Goal: Task Accomplishment & Management: Use online tool/utility

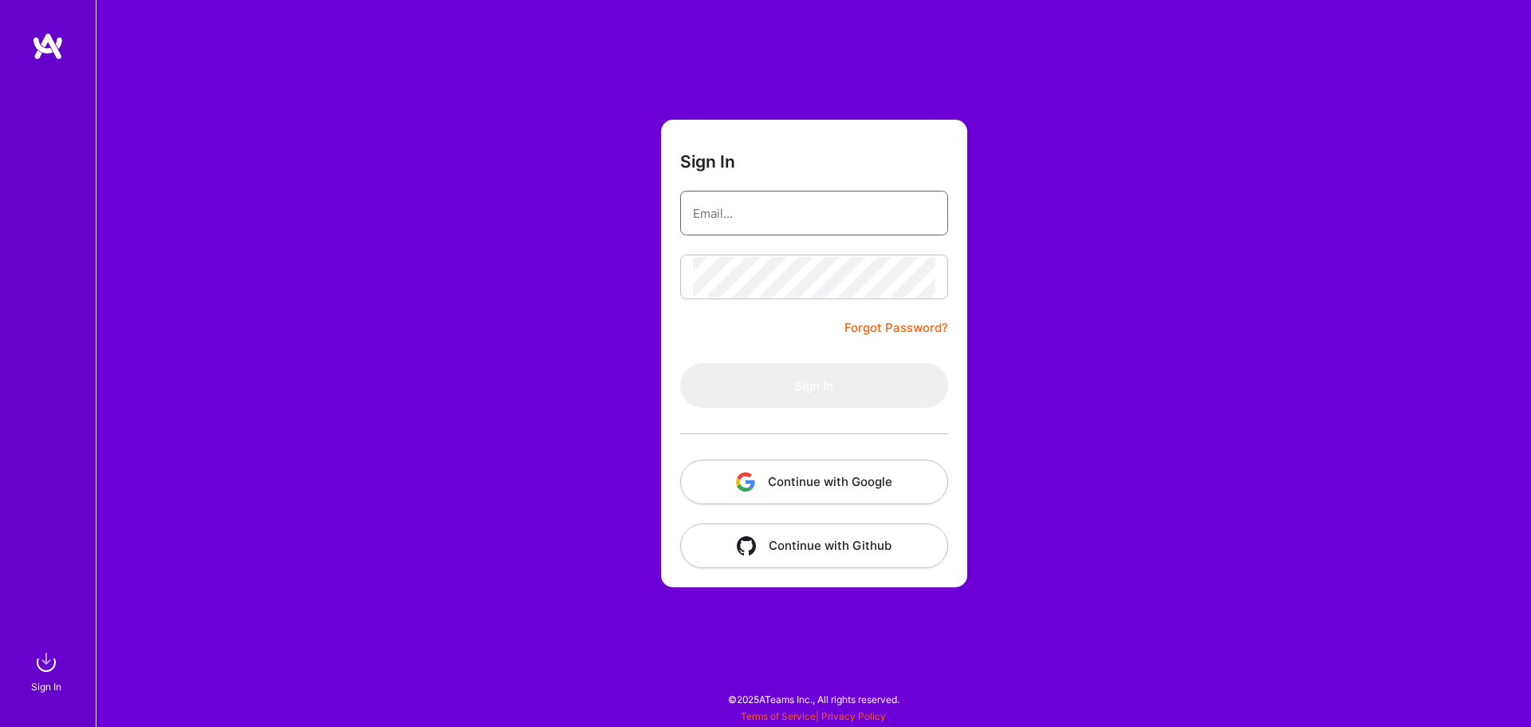
type input "[PERSON_NAME][EMAIL_ADDRESS][DOMAIN_NAME]"
click at [416, 502] on div "Sign In [PERSON_NAME][EMAIL_ADDRESS][DOMAIN_NAME] Forgot Password? Sign In Cont…" at bounding box center [814, 363] width 1436 height 727
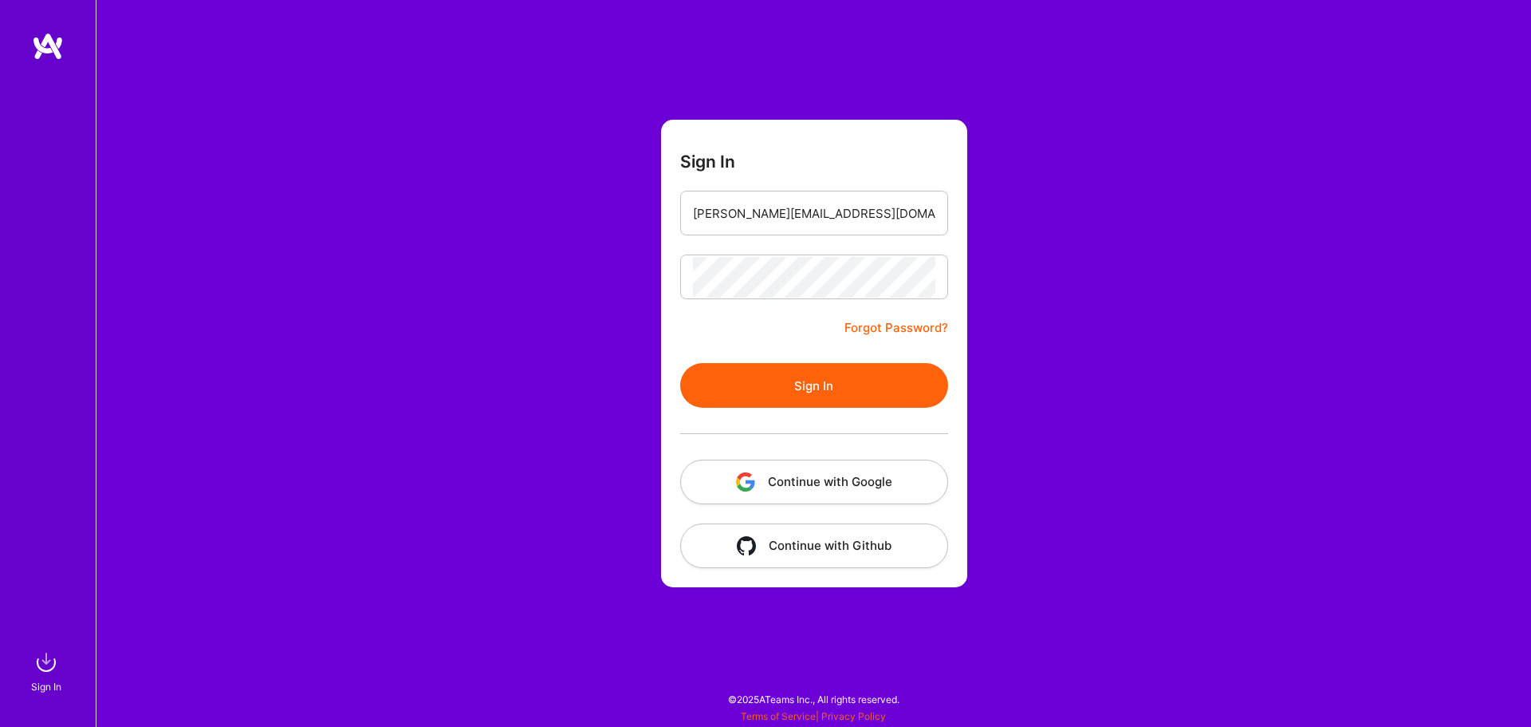
click at [769, 383] on button "Sign In" at bounding box center [814, 385] width 268 height 45
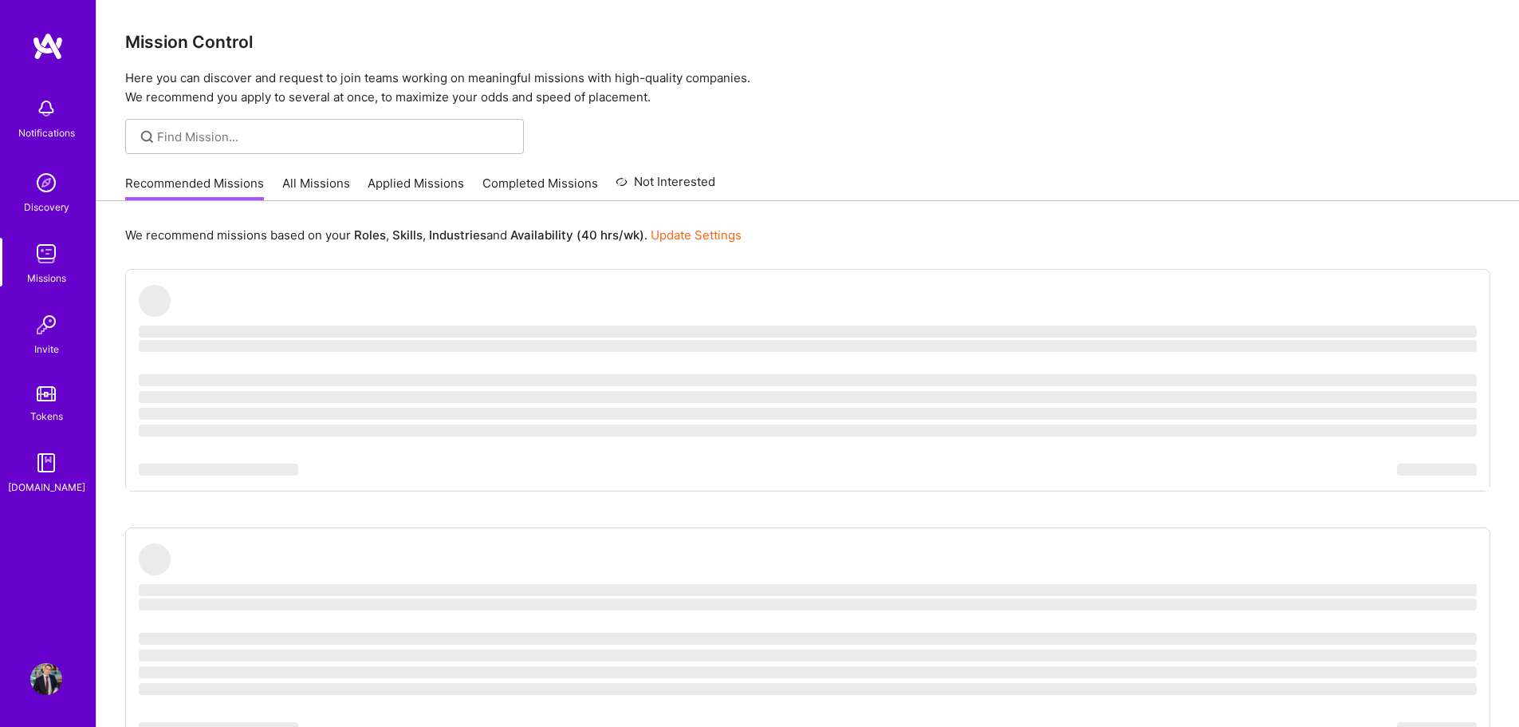
click at [394, 186] on link "Applied Missions" at bounding box center [416, 188] width 97 height 26
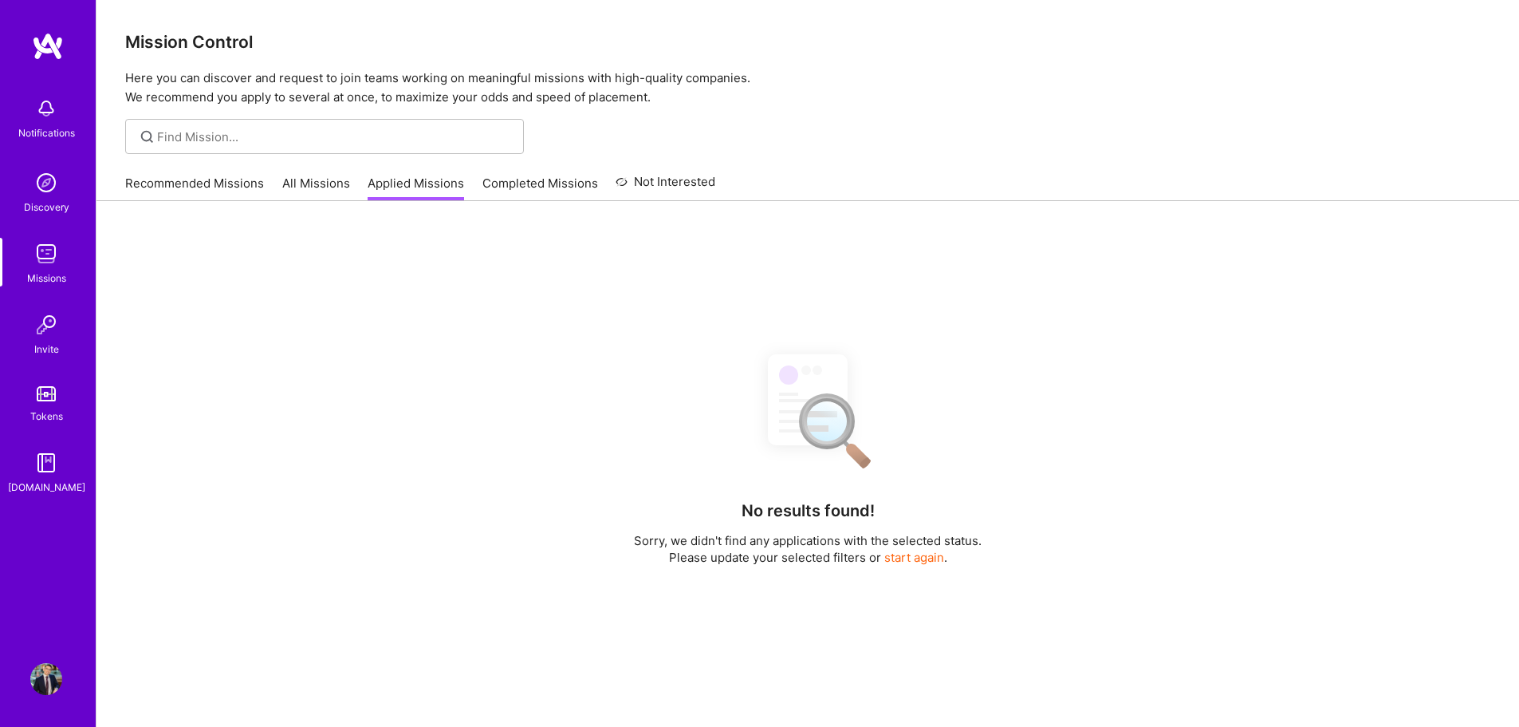
click at [329, 193] on link "All Missions" at bounding box center [316, 188] width 68 height 26
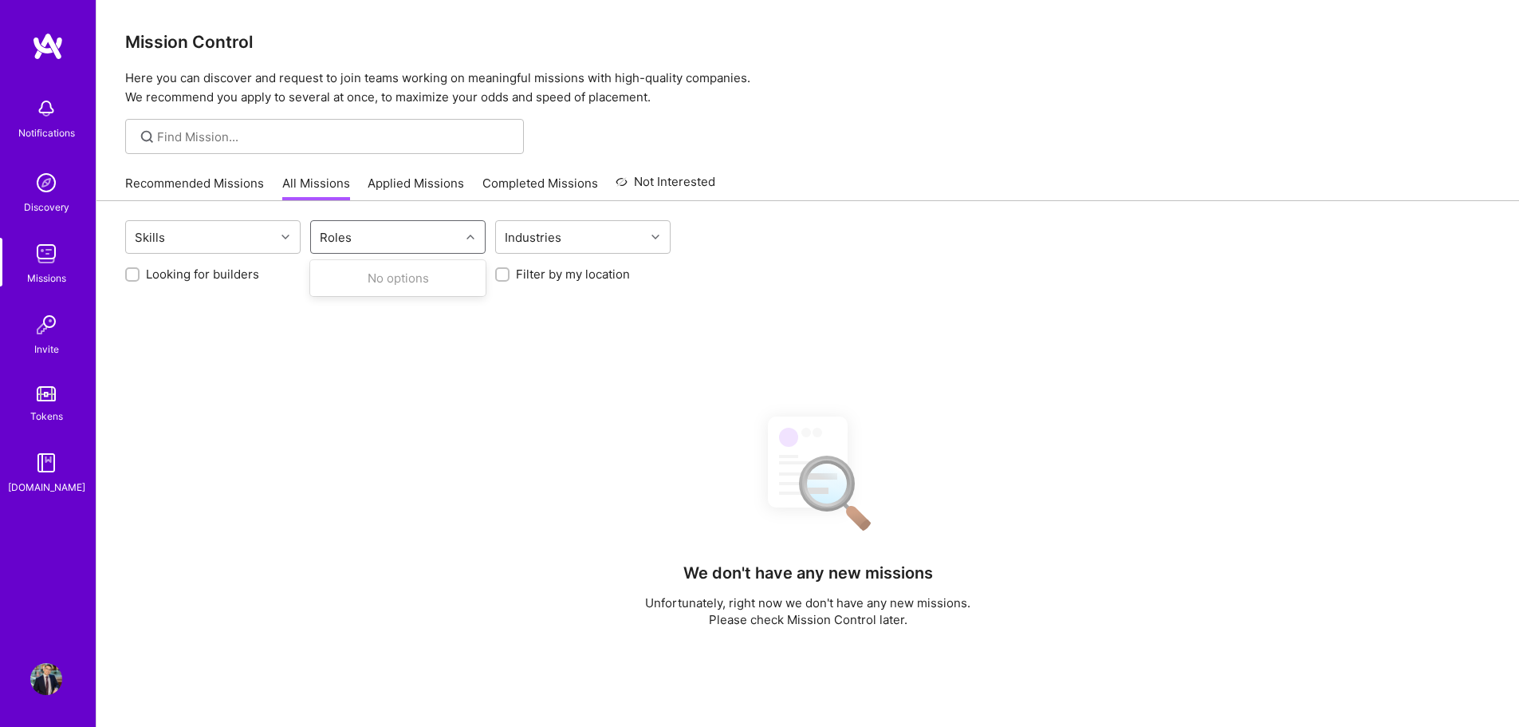
click at [373, 241] on div "Roles" at bounding box center [385, 237] width 149 height 32
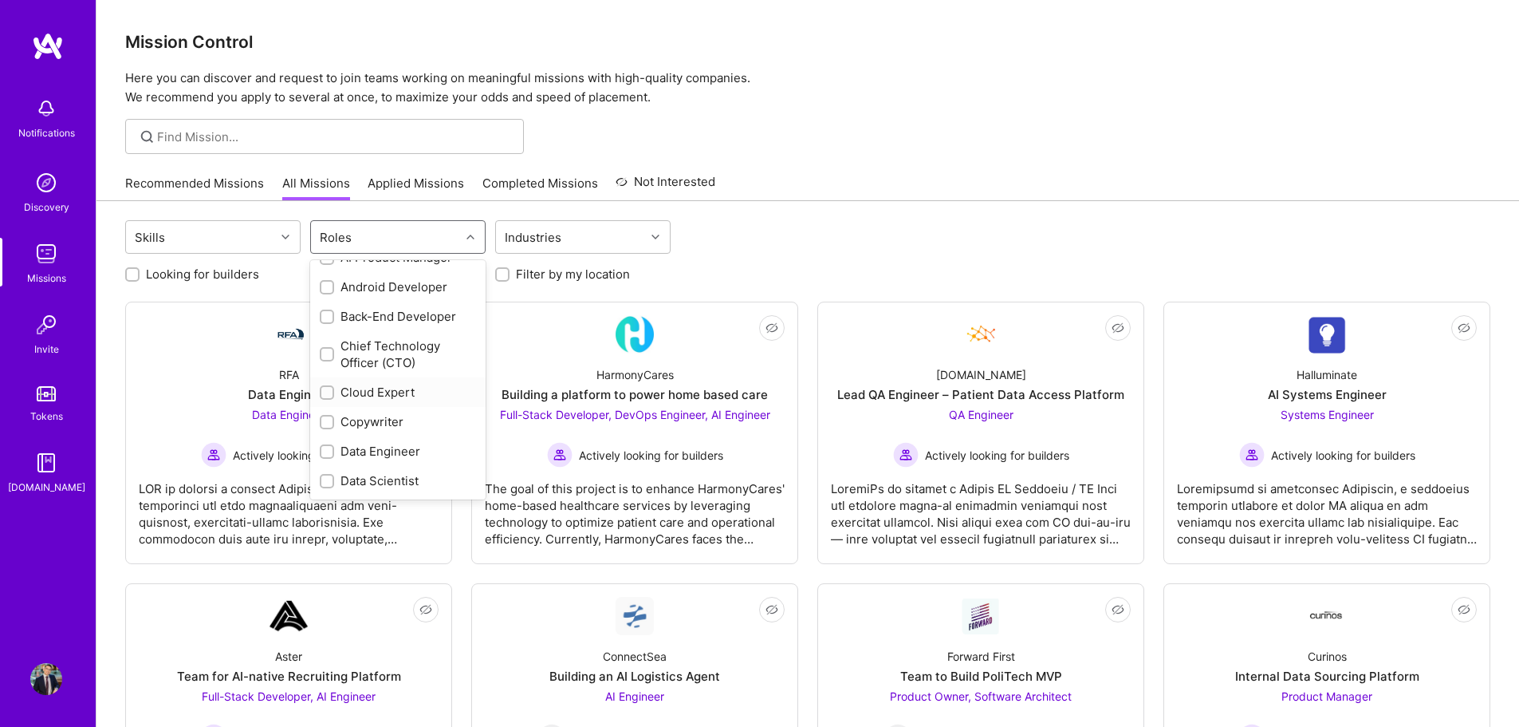
scroll to position [160, 0]
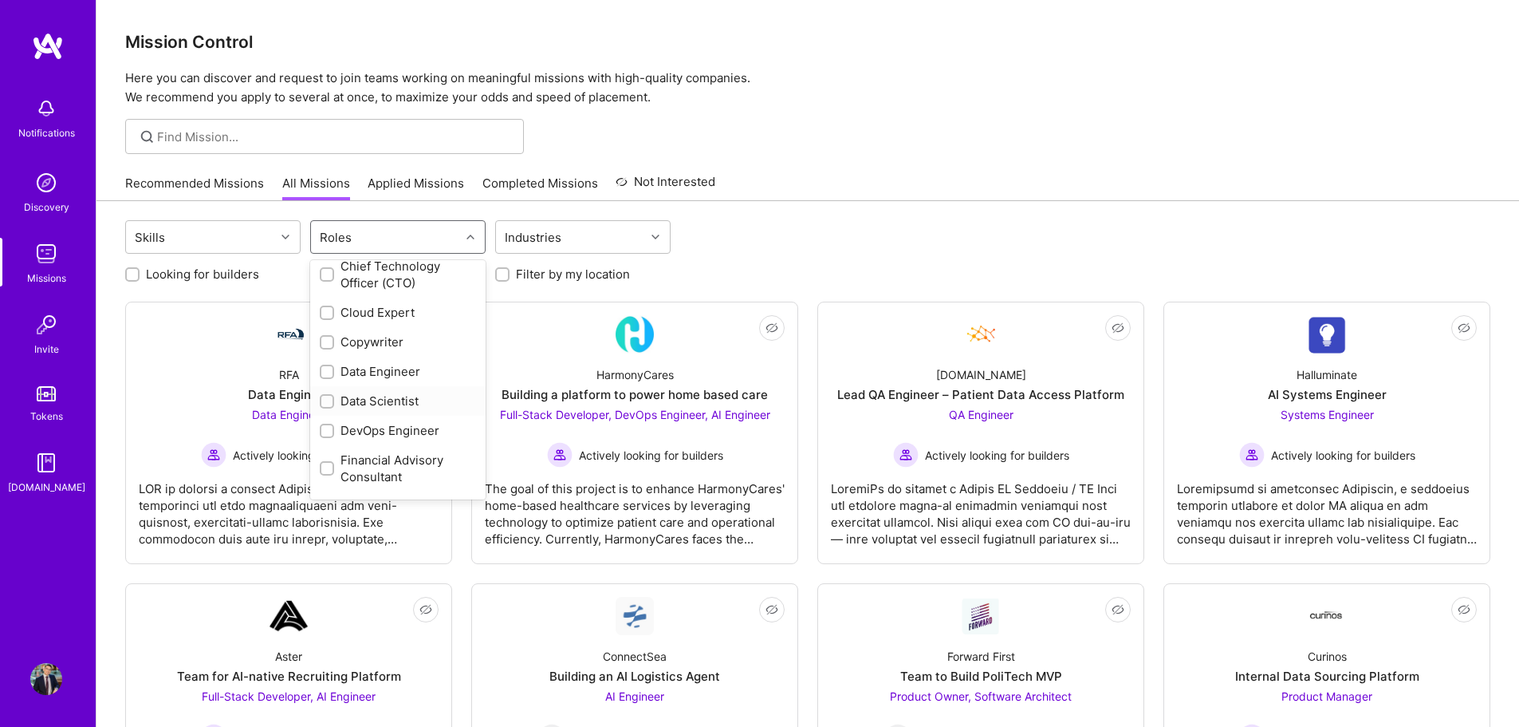
click at [374, 400] on div "Data Scientist" at bounding box center [398, 400] width 156 height 17
checkbox input "true"
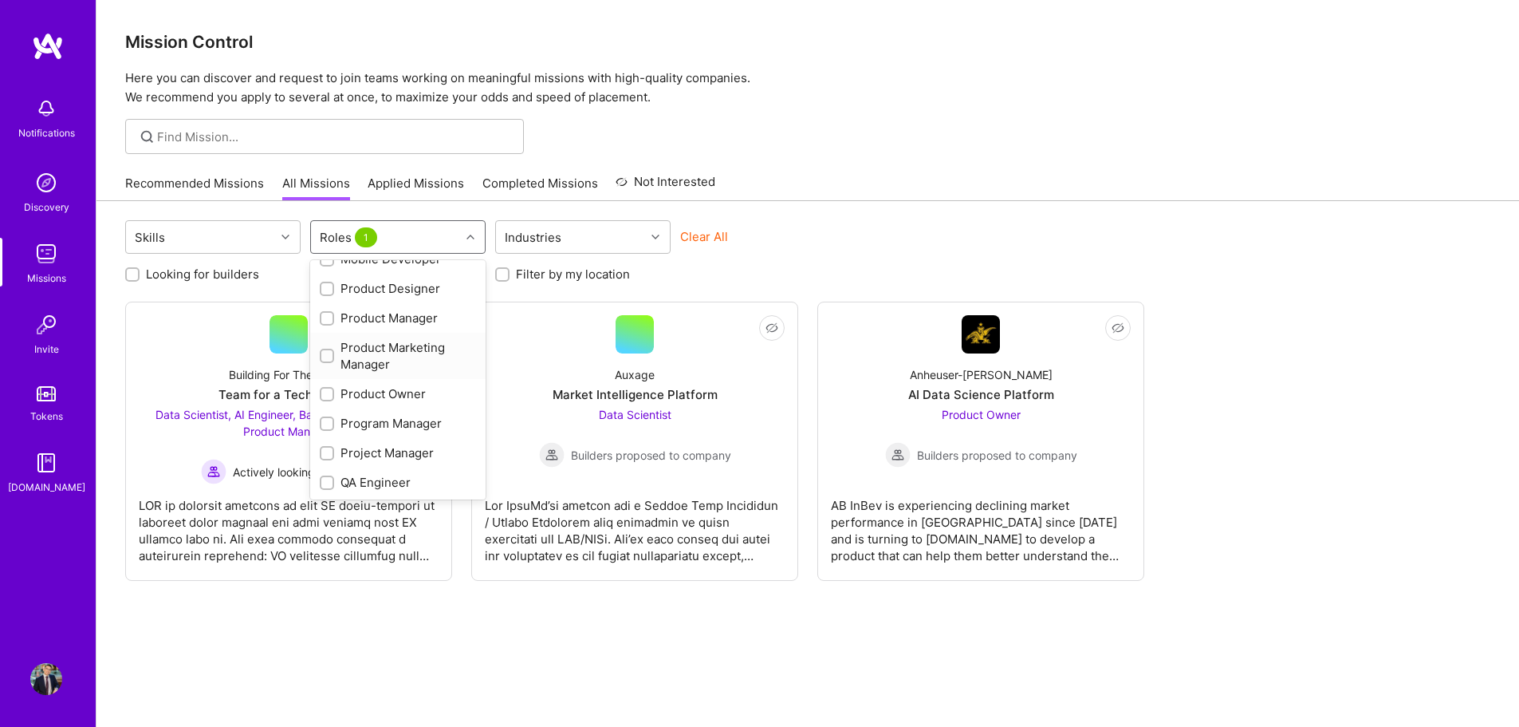
scroll to position [638, 0]
